Goal: Obtain resource: Download file/media

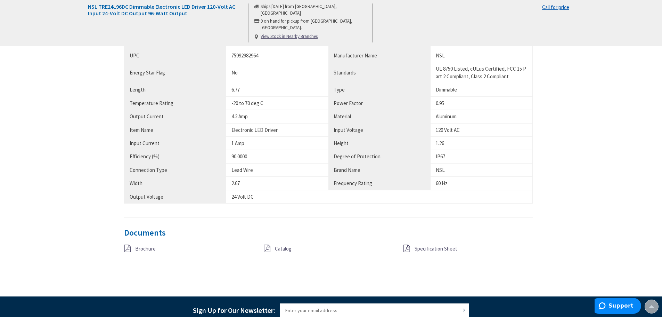
scroll to position [452, 0]
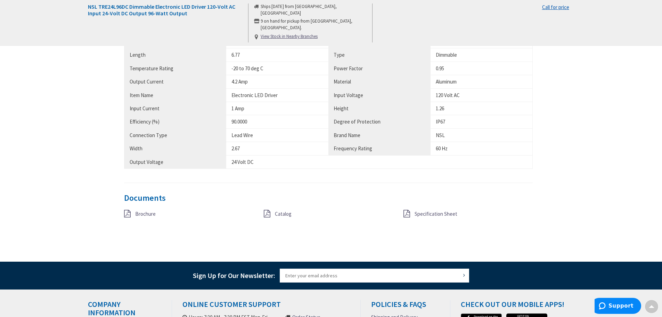
click at [410, 216] on div "Specification Sheet" at bounding box center [468, 213] width 140 height 9
click at [407, 214] on icon at bounding box center [406, 214] width 7 height 8
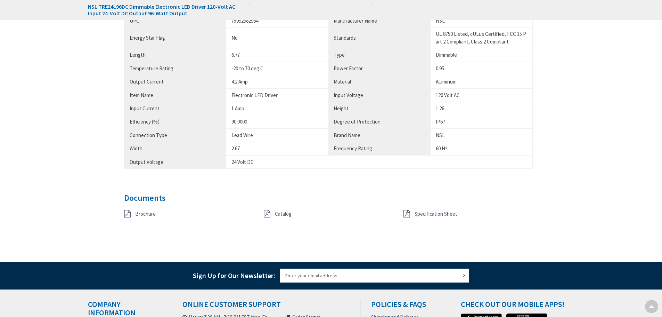
scroll to position [452, 0]
click at [158, 215] on div "Brochure" at bounding box center [189, 213] width 140 height 9
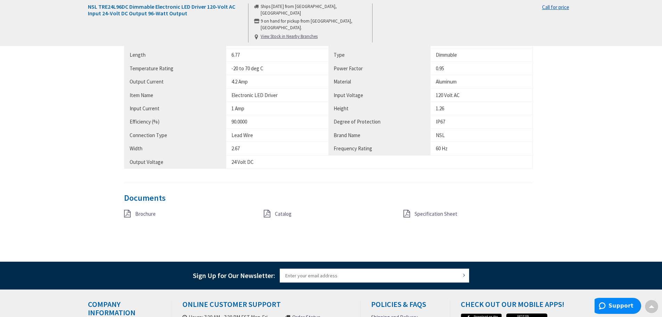
click at [130, 213] on icon at bounding box center [127, 214] width 7 height 8
click at [280, 212] on span "Catalog" at bounding box center [283, 213] width 17 height 7
